Goal: Information Seeking & Learning: Learn about a topic

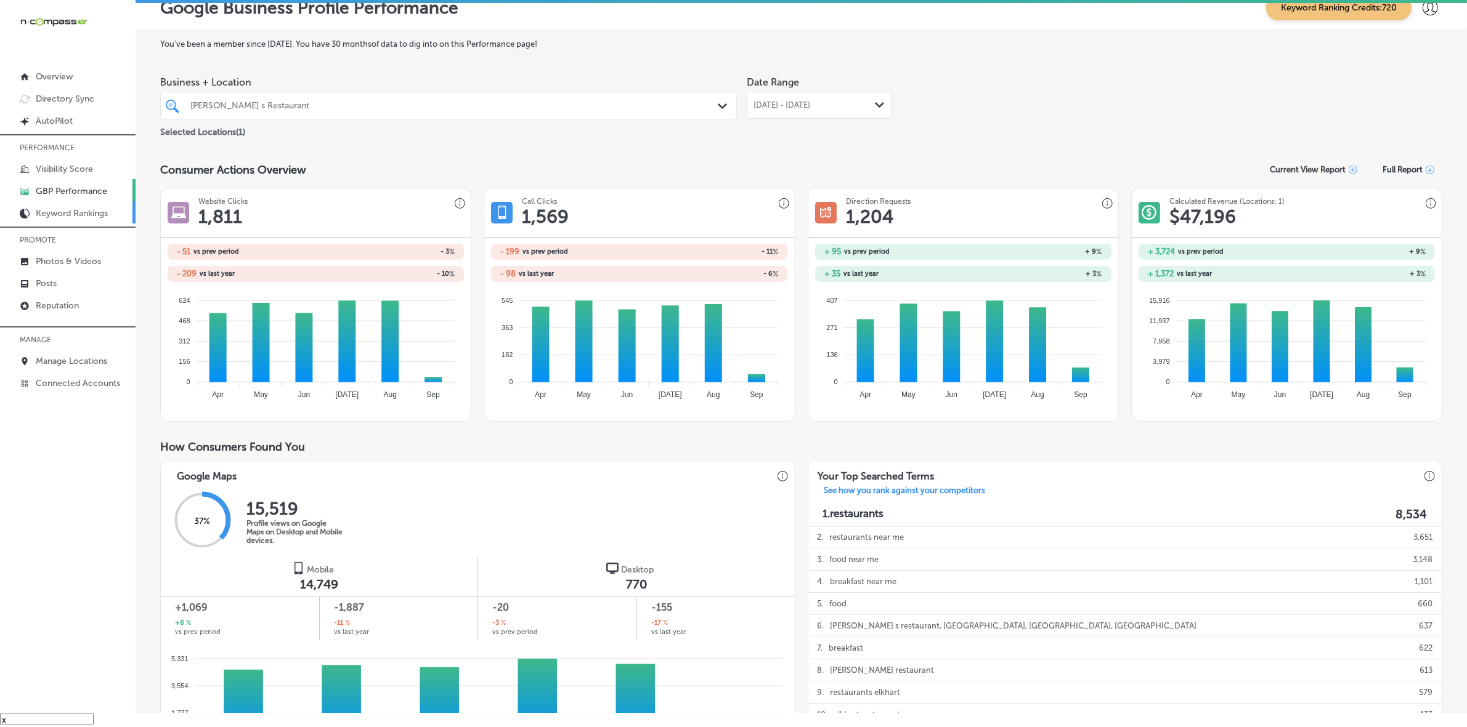
scroll to position [615, 0]
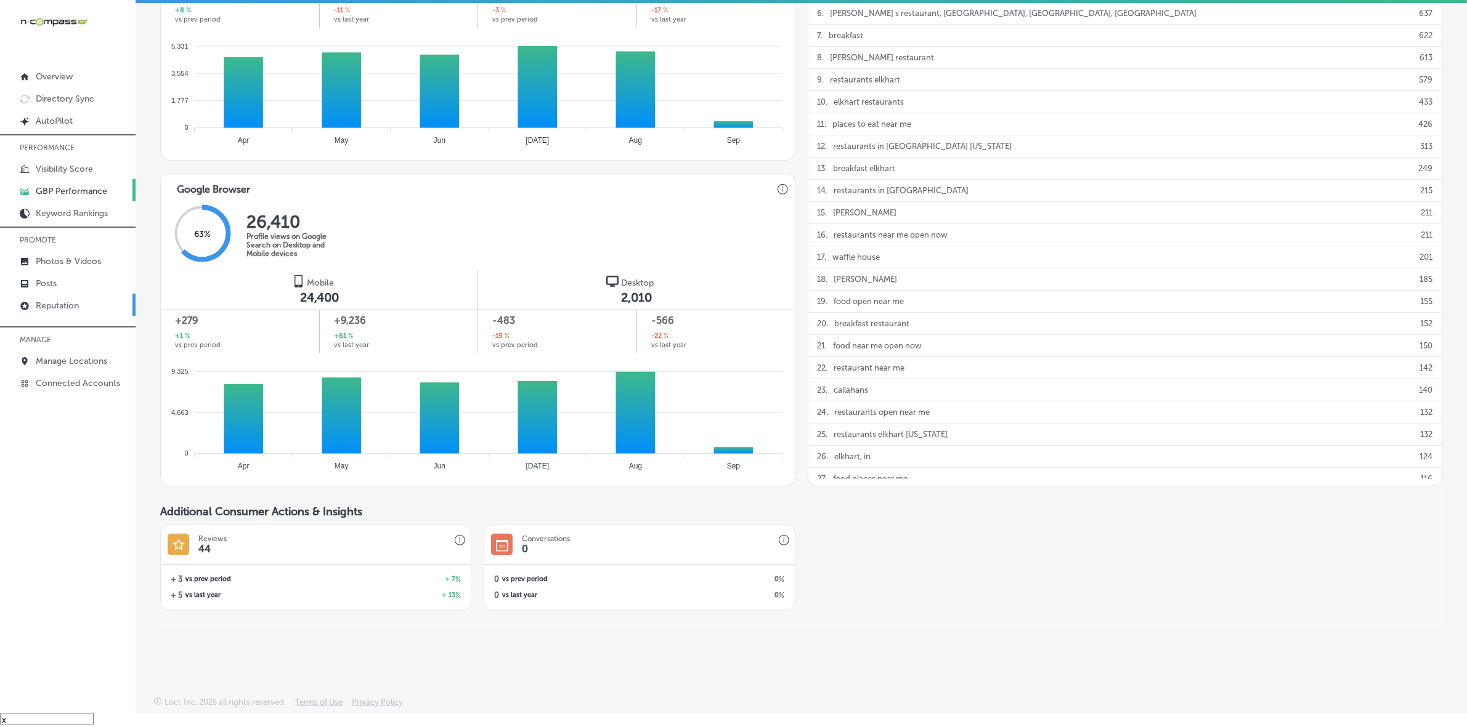
click at [71, 311] on p "Reputation" at bounding box center [57, 306] width 43 height 10
type textarea "x"
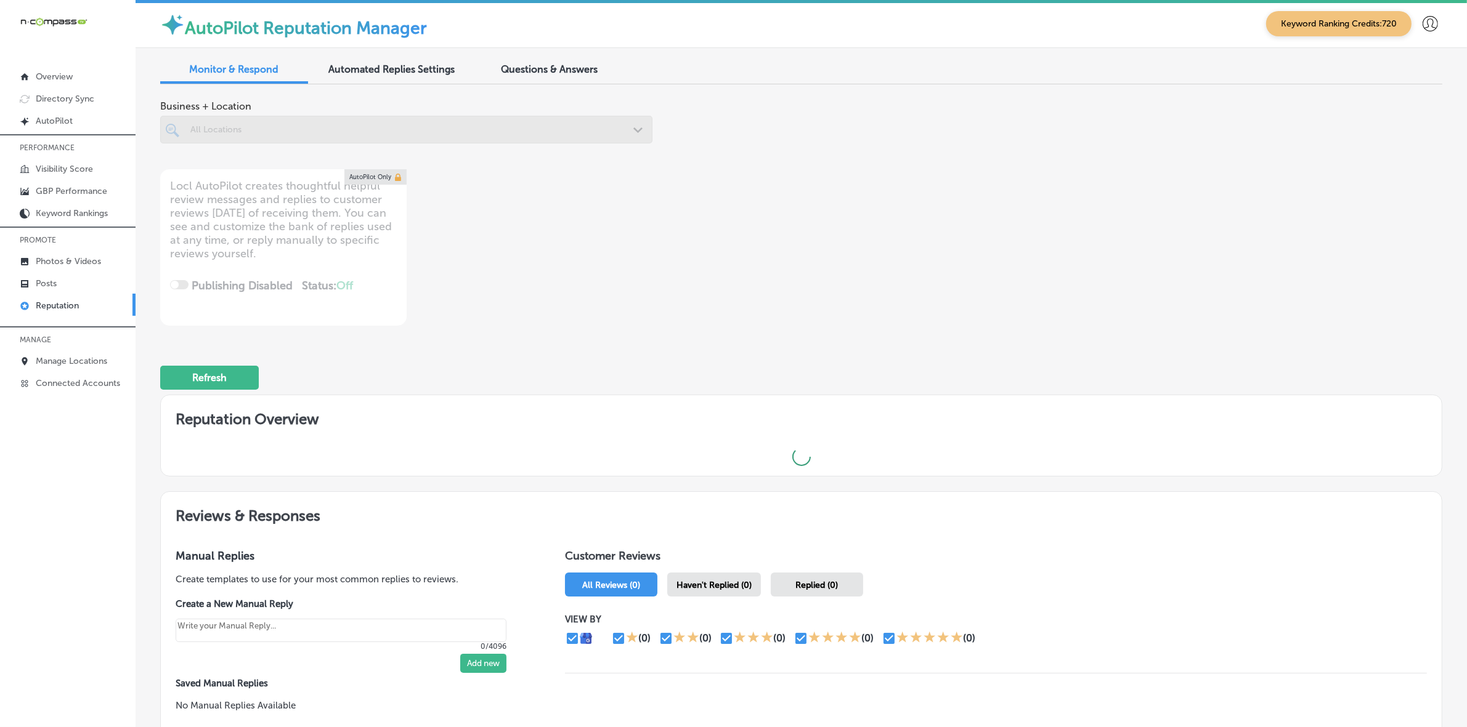
scroll to position [3, 0]
click at [514, 68] on span "Questions & Answers" at bounding box center [549, 69] width 97 height 12
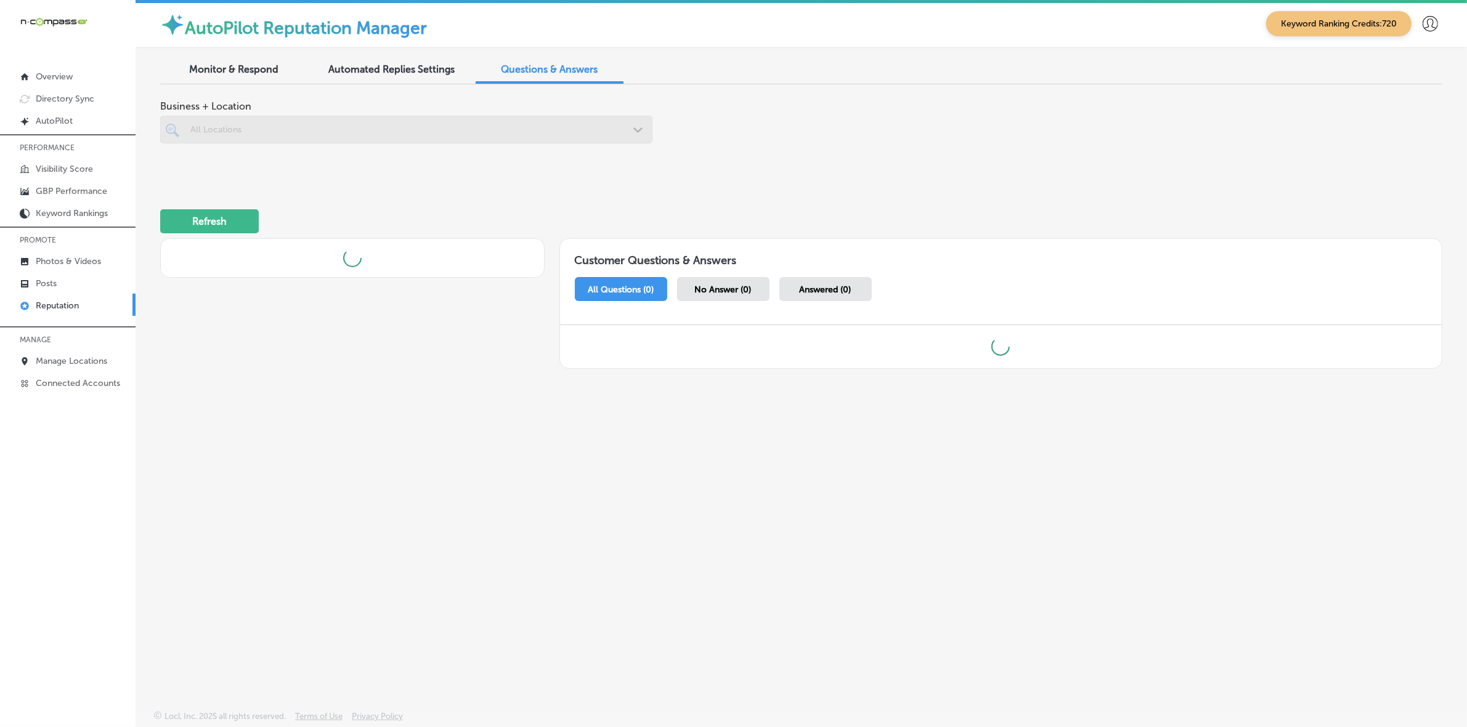
click at [433, 127] on div "All Locations" at bounding box center [412, 129] width 444 height 10
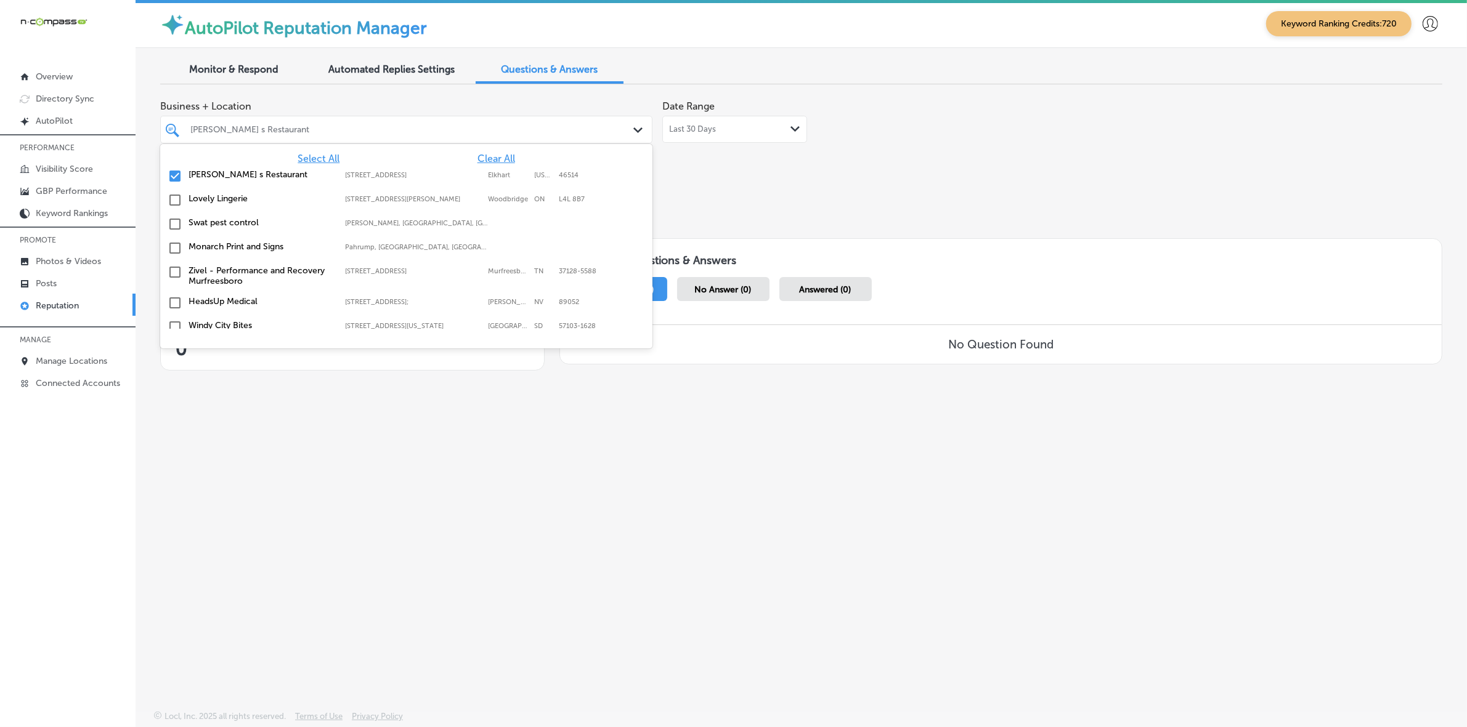
click at [428, 174] on label "[STREET_ADDRESS]" at bounding box center [413, 175] width 137 height 8
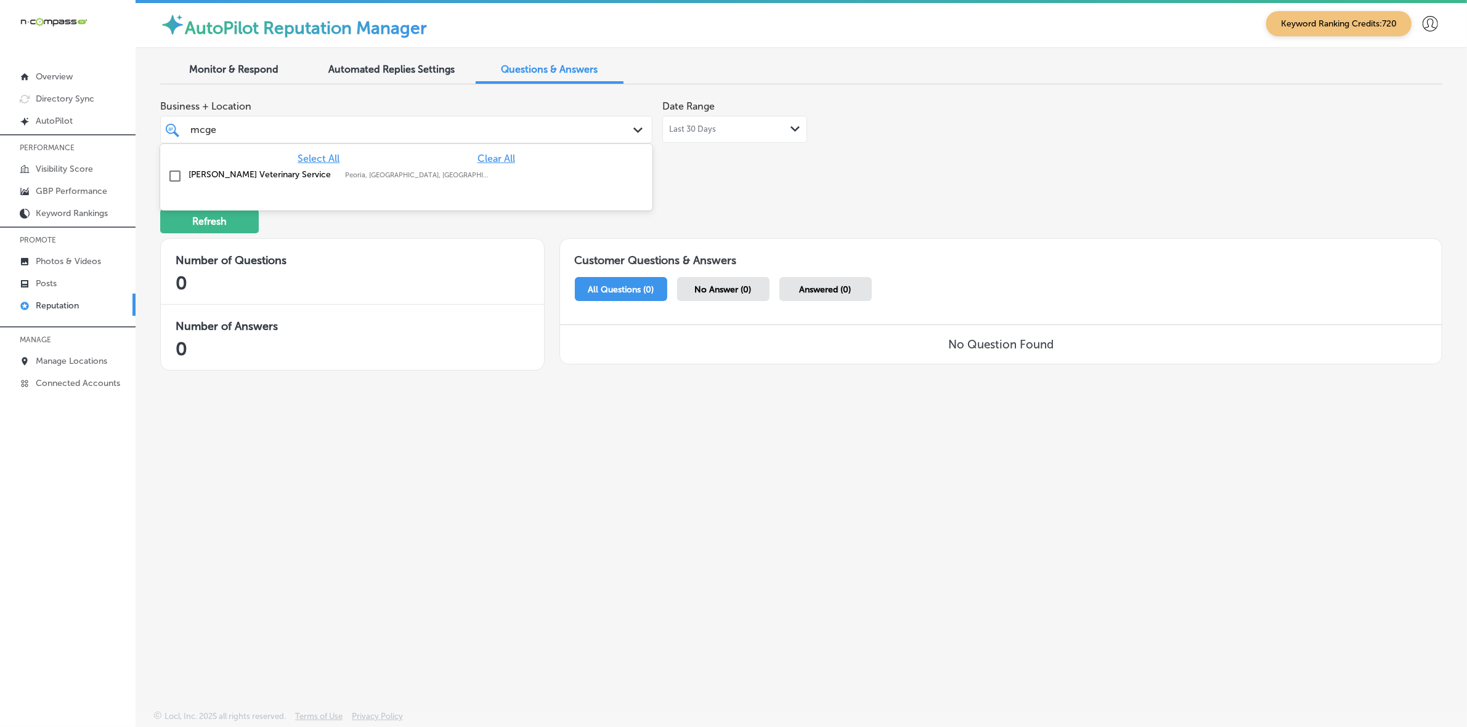
click at [415, 177] on label "Peoria, [GEOGRAPHIC_DATA], [GEOGRAPHIC_DATA] | [GEOGRAPHIC_DATA], [GEOGRAPHIC_D…" at bounding box center [417, 175] width 144 height 8
type input "mcge"
click at [804, 195] on div "Refresh" at bounding box center [801, 216] width 1282 height 64
